Goal: Use online tool/utility: Utilize a website feature to perform a specific function

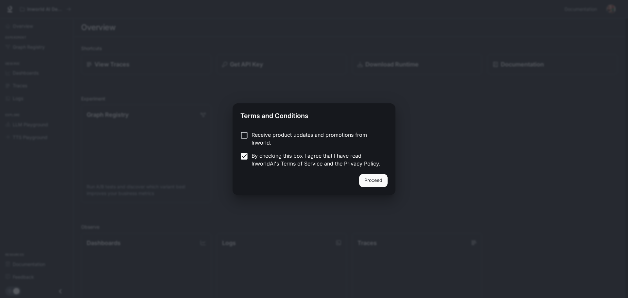
click at [369, 180] on button "Proceed" at bounding box center [373, 180] width 28 height 13
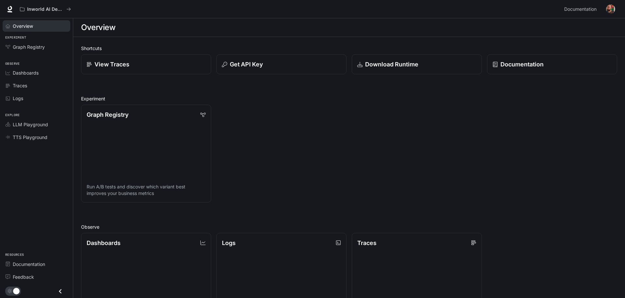
click at [26, 27] on span "Overview" at bounding box center [23, 26] width 20 height 7
click at [25, 127] on span "LLM Playground" at bounding box center [30, 124] width 35 height 7
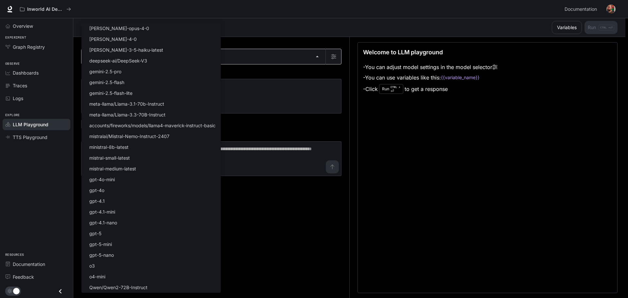
click at [317, 58] on body "Skip to main content Inworld AI Demos Documentation Documentation Portal Overvi…" at bounding box center [314, 149] width 628 height 298
click at [141, 230] on li "gpt-5" at bounding box center [150, 233] width 139 height 11
type input "*****"
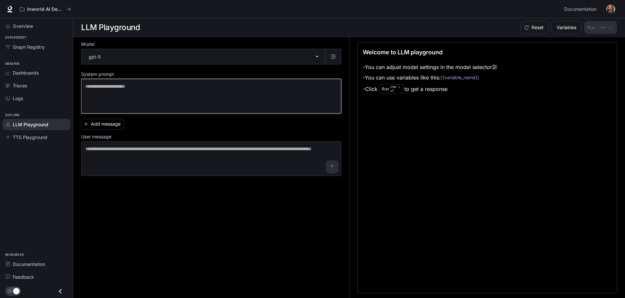
click at [118, 87] on textarea at bounding box center [211, 96] width 252 height 26
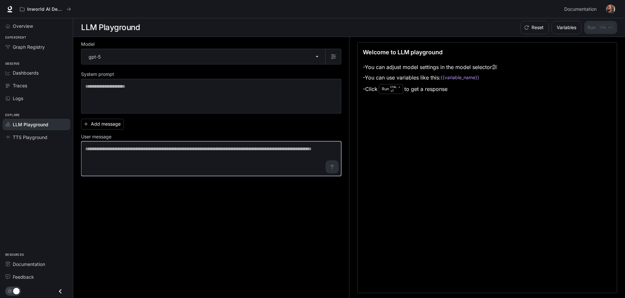
click at [135, 151] on textarea at bounding box center [211, 159] width 252 height 26
click at [436, 68] on li "- You can adjust model settings in the model selector" at bounding box center [430, 67] width 134 height 10
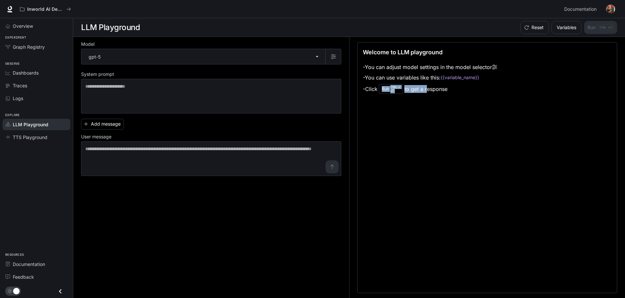
drag, startPoint x: 428, startPoint y: 87, endPoint x: 423, endPoint y: 92, distance: 6.9
click at [423, 92] on li "- Click Run CTRL + ⏎ to get a response" at bounding box center [430, 89] width 134 height 12
click at [449, 89] on li "- Click Run CTRL + ⏎ to get a response" at bounding box center [430, 89] width 134 height 12
click at [440, 78] on li "- You can use variables like this: {{variable_name}}" at bounding box center [430, 77] width 134 height 10
click at [390, 90] on div "Run CTRL + ⏎" at bounding box center [391, 89] width 24 height 10
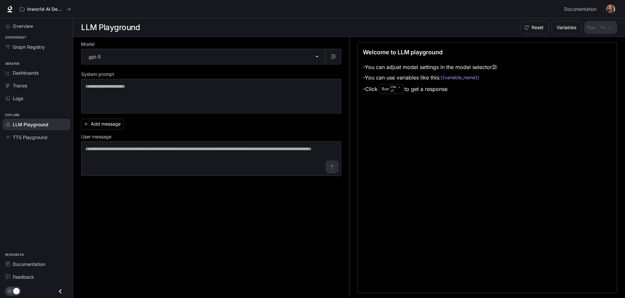
click at [434, 85] on li "- Click Run CTRL + ⏎ to get a response" at bounding box center [430, 89] width 134 height 12
click at [463, 78] on code "{{variable_name}}" at bounding box center [460, 77] width 39 height 7
click at [567, 31] on button "Variables" at bounding box center [567, 27] width 30 height 13
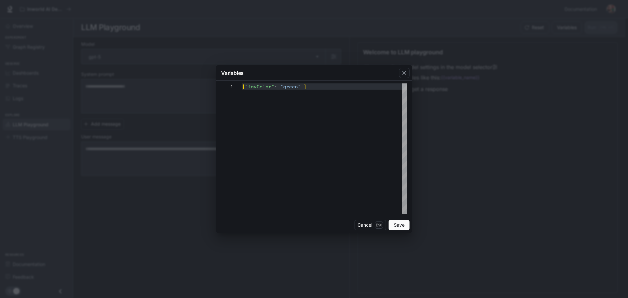
click at [392, 224] on button "Save" at bounding box center [398, 225] width 21 height 10
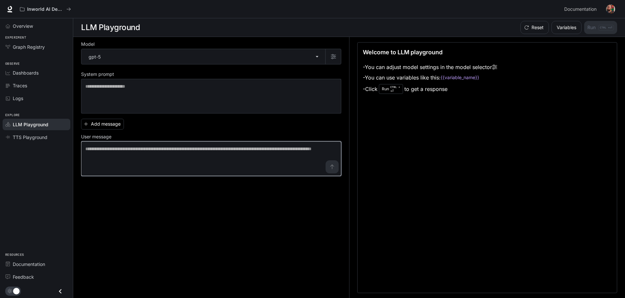
click at [125, 150] on textarea at bounding box center [211, 159] width 252 height 26
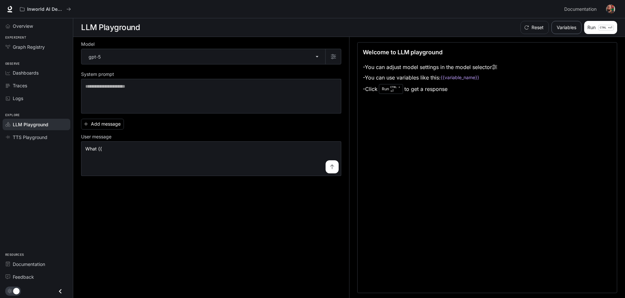
click at [567, 28] on button "Variables" at bounding box center [567, 27] width 30 height 13
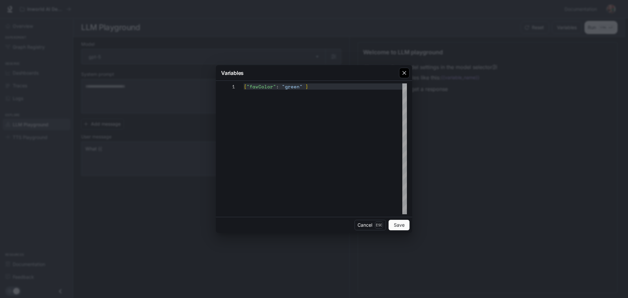
click at [404, 74] on icon "button" at bounding box center [404, 73] width 4 height 4
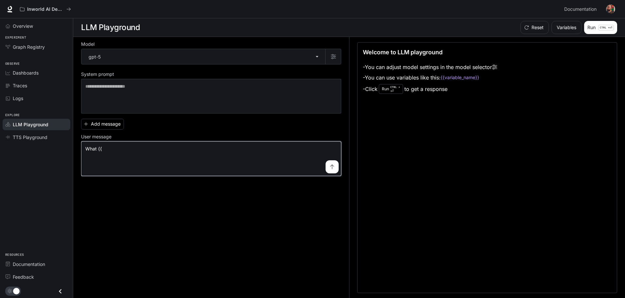
click at [117, 148] on textarea "*******" at bounding box center [211, 159] width 252 height 26
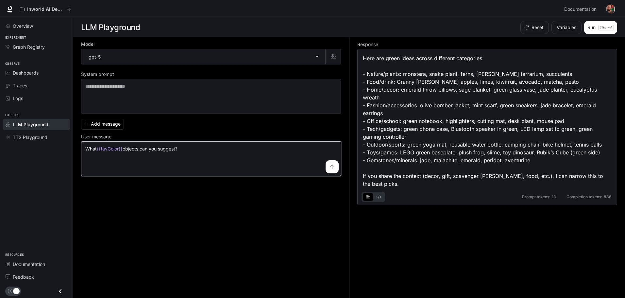
scroll to position [0, 0]
type textarea "**********"
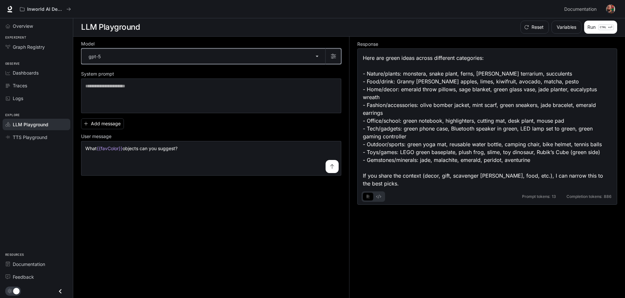
click at [333, 56] on icon "button" at bounding box center [333, 56] width 5 height 5
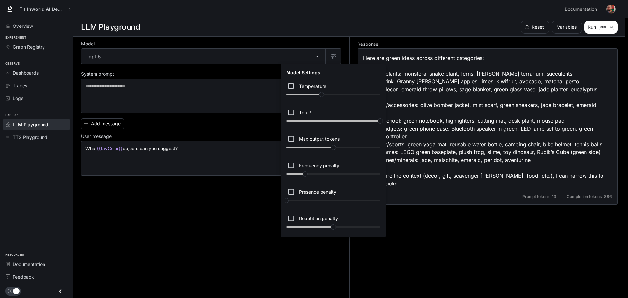
click at [318, 29] on div at bounding box center [314, 149] width 628 height 298
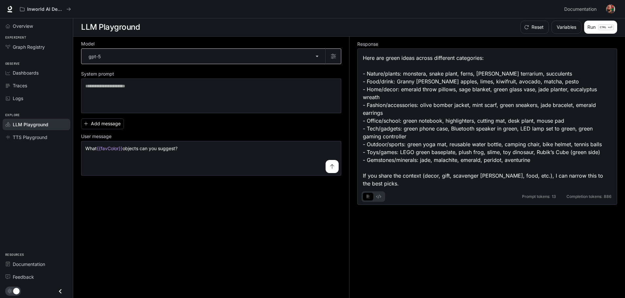
click at [316, 56] on body "**********" at bounding box center [312, 149] width 625 height 298
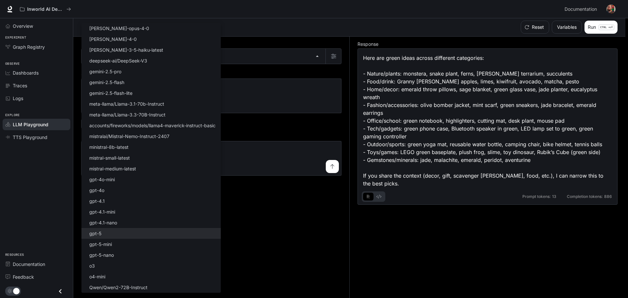
click at [273, 28] on div at bounding box center [314, 149] width 628 height 298
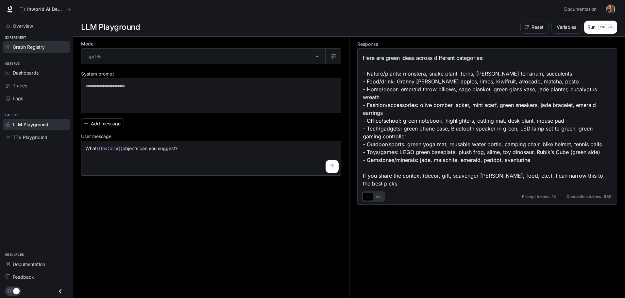
click at [28, 47] on span "Graph Registry" at bounding box center [29, 46] width 32 height 7
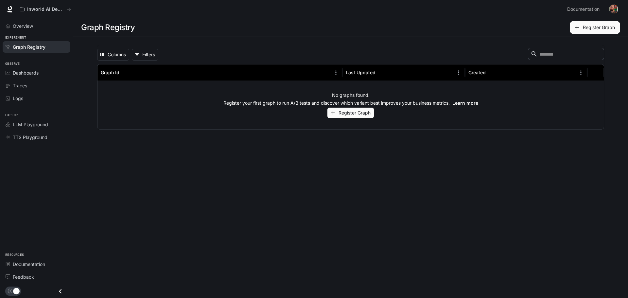
click at [352, 113] on button "Register Graph" at bounding box center [350, 113] width 46 height 11
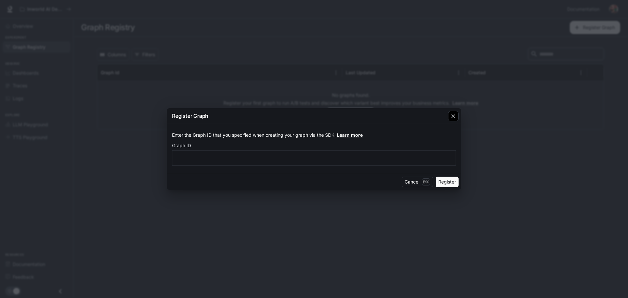
click at [452, 114] on icon "button" at bounding box center [453, 116] width 4 height 4
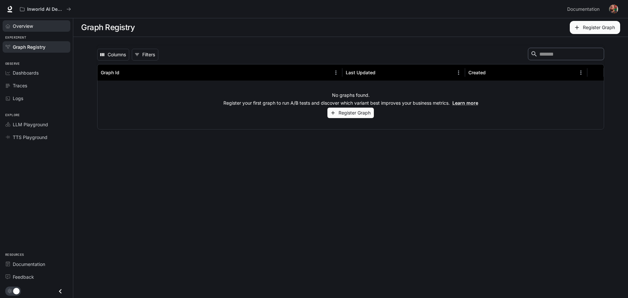
click at [27, 28] on span "Overview" at bounding box center [23, 26] width 20 height 7
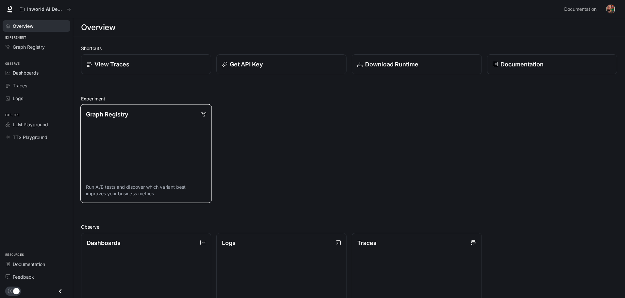
click at [145, 148] on link "Graph Registry Run A/B tests and discover which variant best improves your busi…" at bounding box center [145, 153] width 131 height 98
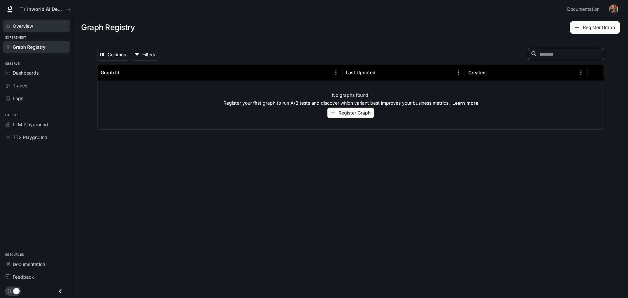
click at [27, 28] on span "Overview" at bounding box center [23, 26] width 20 height 7
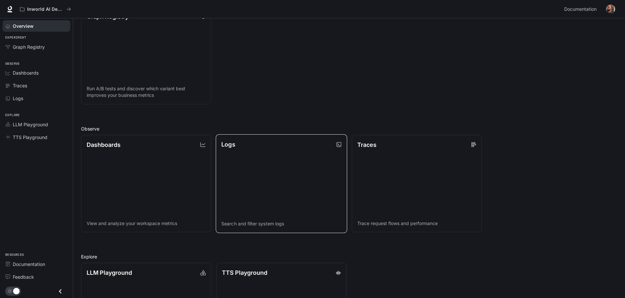
scroll to position [131, 0]
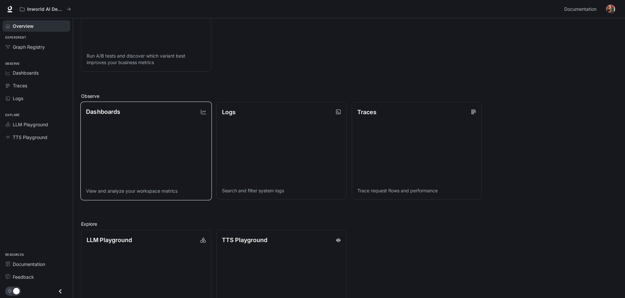
click at [142, 152] on link "Dashboards View and analyze your workspace metrics" at bounding box center [145, 150] width 131 height 98
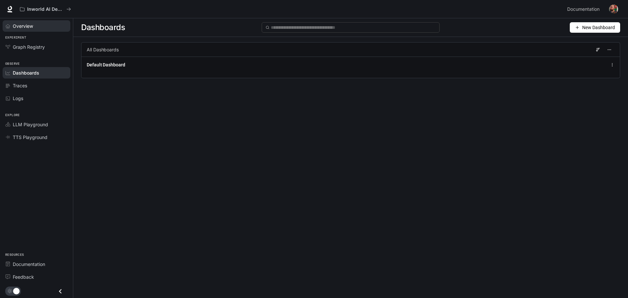
click at [26, 26] on span "Overview" at bounding box center [23, 26] width 20 height 7
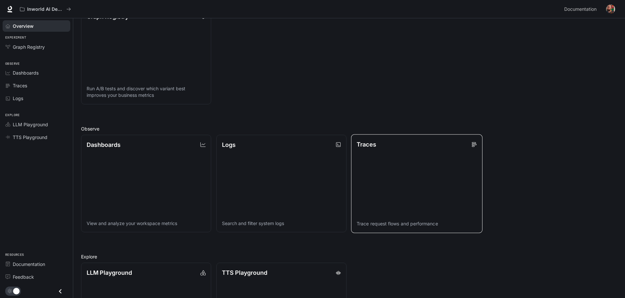
scroll to position [168, 0]
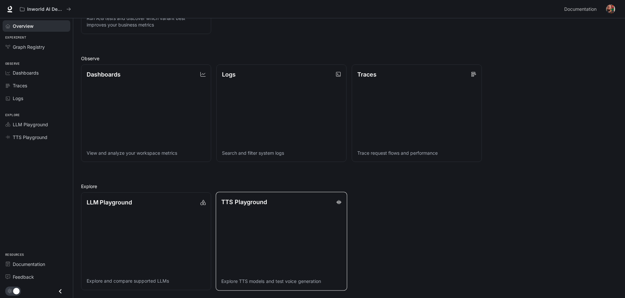
click at [259, 224] on link "TTS Playground Explore TTS models and test voice generation" at bounding box center [281, 241] width 131 height 98
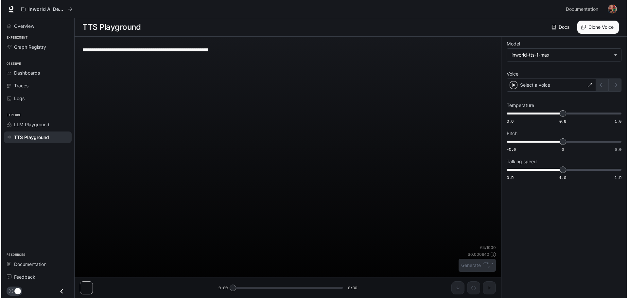
scroll to position [0, 0]
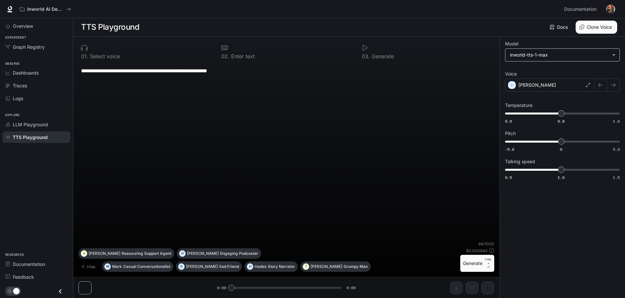
click at [612, 53] on body "**********" at bounding box center [312, 149] width 625 height 298
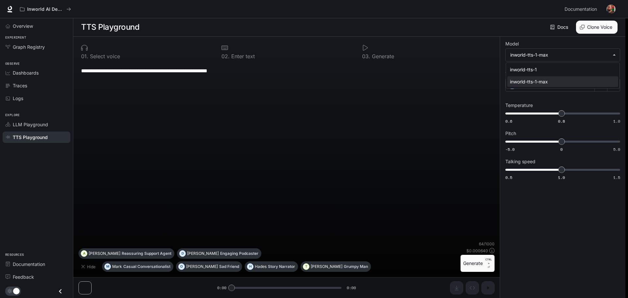
click at [614, 54] on div at bounding box center [314, 149] width 628 height 298
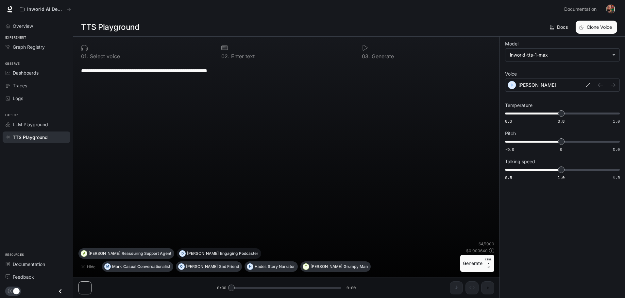
click at [220, 253] on p "Engaging Podcaster" at bounding box center [239, 253] width 38 height 4
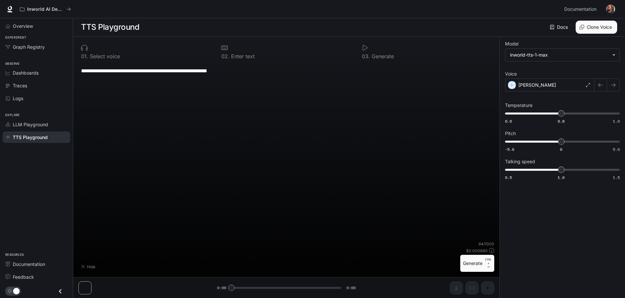
type textarea "**********"
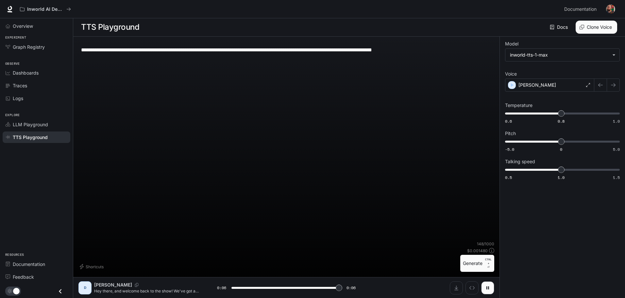
type input "*"
click at [201, 51] on textarea "**********" at bounding box center [286, 50] width 411 height 8
click at [225, 50] on textarea "**********" at bounding box center [286, 50] width 411 height 8
click at [459, 50] on textarea "**********" at bounding box center [286, 50] width 411 height 8
drag, startPoint x: 93, startPoint y: 49, endPoint x: 472, endPoint y: 33, distance: 379.3
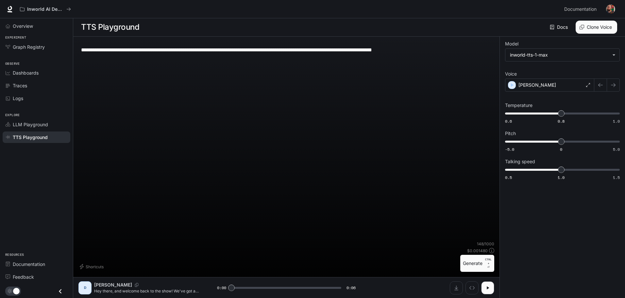
click at [472, 33] on main "**********" at bounding box center [349, 158] width 552 height 280
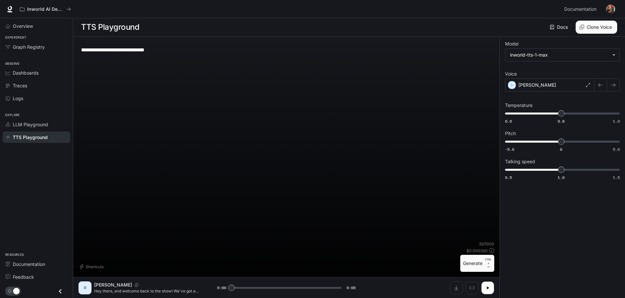
type textarea "**********"
click at [474, 261] on button "Generate CTRL + ⏎" at bounding box center [477, 263] width 34 height 17
click at [90, 266] on button "Shortcuts" at bounding box center [92, 266] width 28 height 10
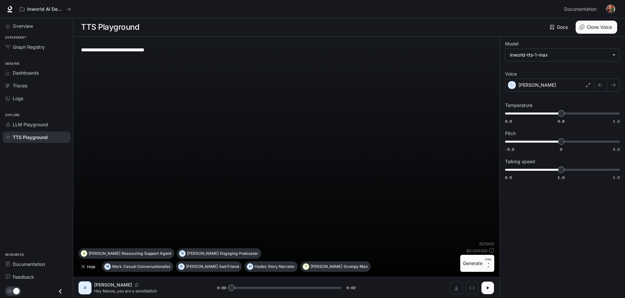
click at [90, 267] on button "Hide" at bounding box center [88, 266] width 21 height 10
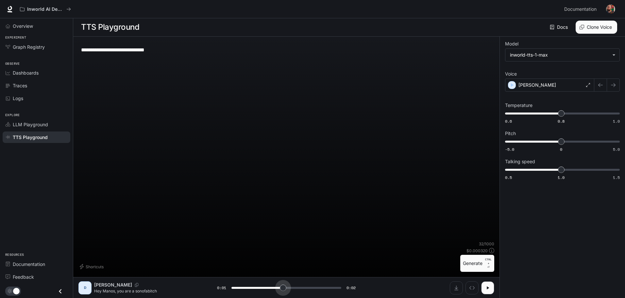
drag, startPoint x: 234, startPoint y: 288, endPoint x: 285, endPoint y: 291, distance: 50.7
click at [285, 291] on span at bounding box center [283, 287] width 7 height 7
type input "*"
drag, startPoint x: 263, startPoint y: 288, endPoint x: 210, endPoint y: 289, distance: 53.3
click at [210, 289] on div "[PERSON_NAME] Hey [PERSON_NAME], you are a sonofabitch 0:00 0:02" at bounding box center [286, 287] width 416 height 13
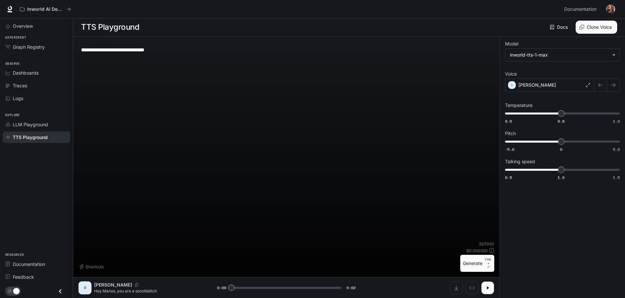
click at [609, 8] on img "button" at bounding box center [610, 9] width 9 height 9
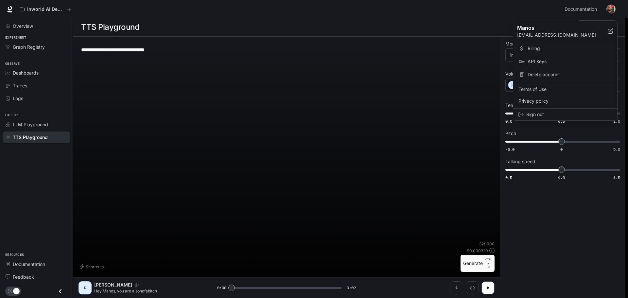
click at [533, 47] on span "Billing" at bounding box center [569, 48] width 84 height 7
